Goal: Task Accomplishment & Management: Use online tool/utility

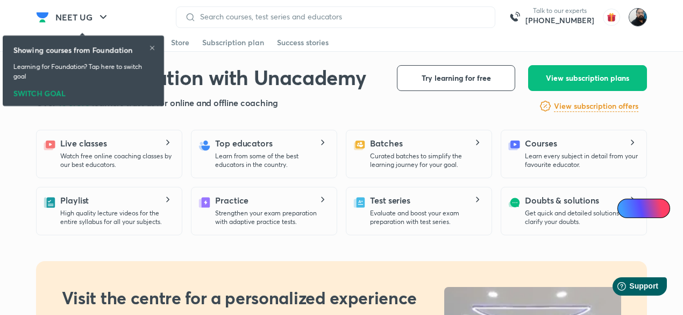
click at [637, 21] on img at bounding box center [638, 17] width 18 height 18
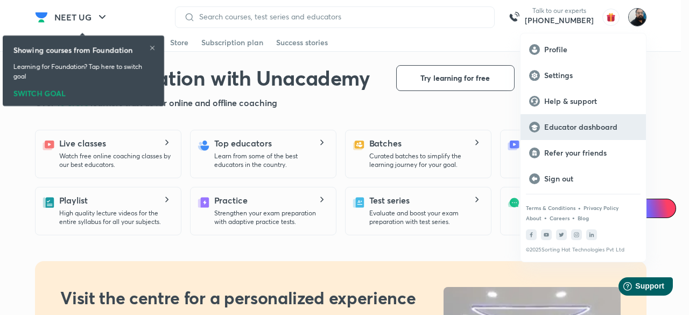
click at [573, 130] on p "Educator dashboard" at bounding box center [590, 127] width 93 height 10
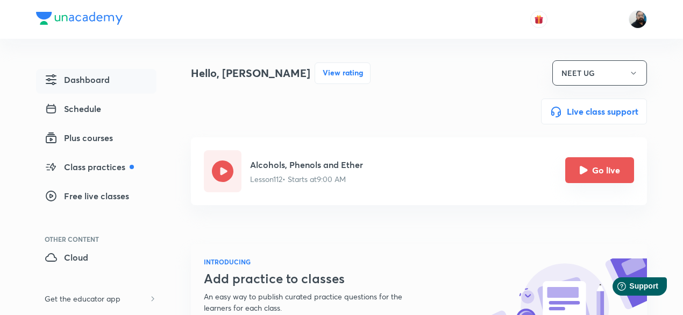
click at [586, 172] on icon "Go live" at bounding box center [584, 170] width 8 height 8
click at [585, 168] on icon "Go live" at bounding box center [584, 170] width 8 height 8
